Goal: Information Seeking & Learning: Learn about a topic

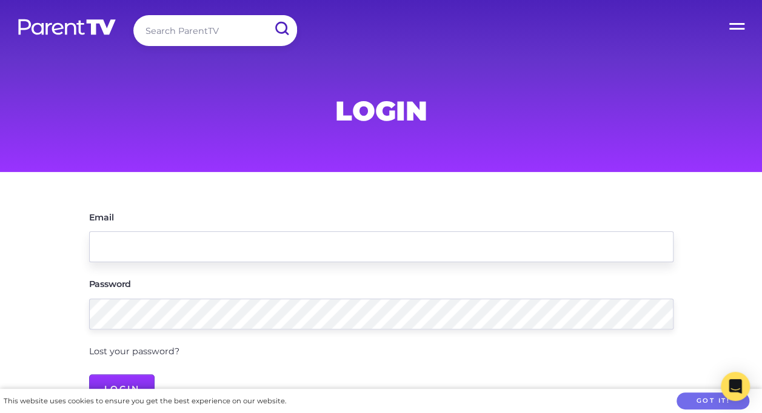
click at [96, 236] on input "Email" at bounding box center [381, 247] width 584 height 31
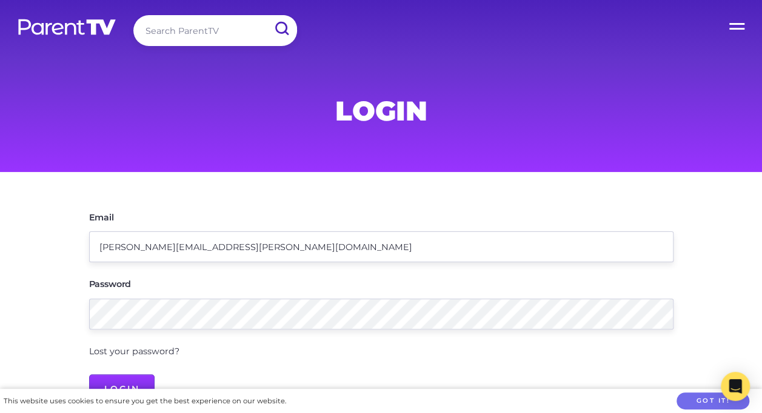
type input "[PERSON_NAME][EMAIL_ADDRESS][PERSON_NAME][DOMAIN_NAME]"
click at [118, 381] on input "Login" at bounding box center [122, 389] width 66 height 29
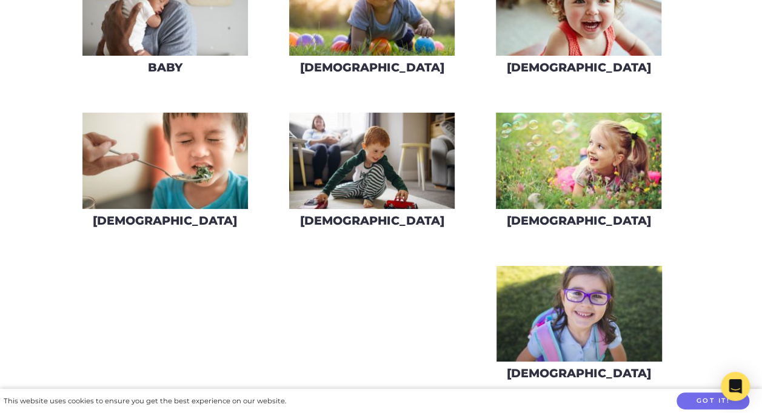
scroll to position [366, 0]
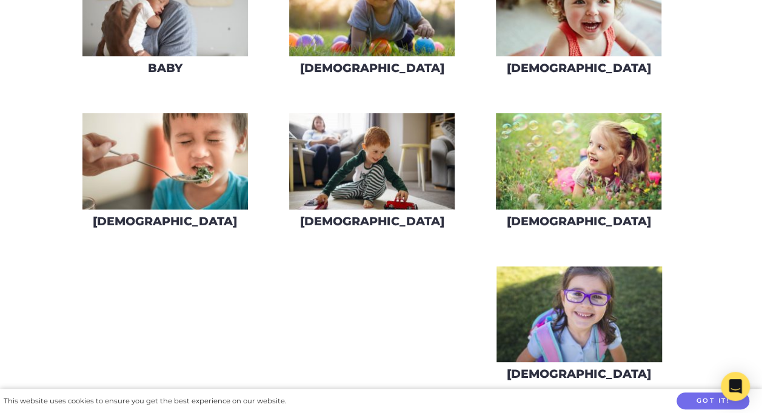
click at [541, 136] on img at bounding box center [578, 161] width 165 height 96
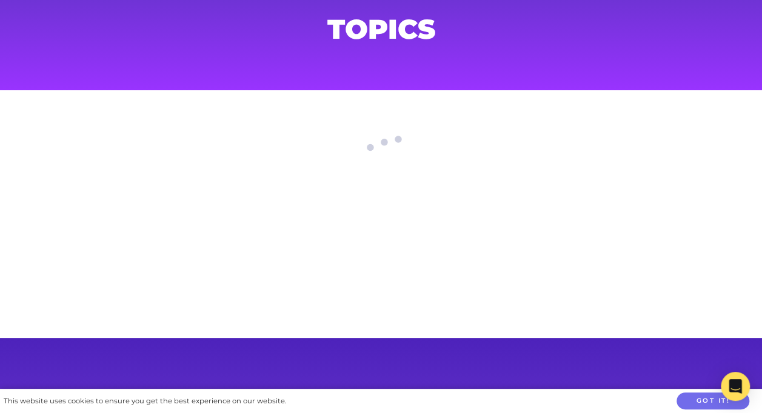
scroll to position [85, 0]
